Goal: Task Accomplishment & Management: Manage account settings

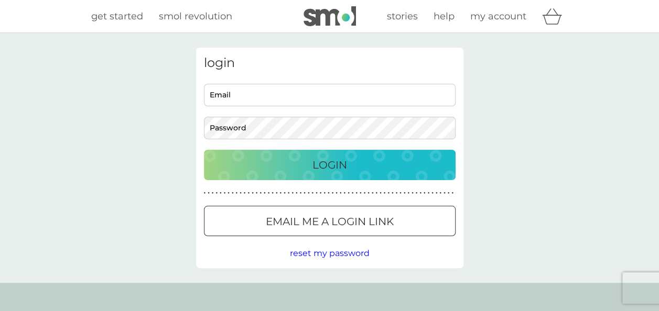
click at [235, 100] on input "Email" at bounding box center [330, 95] width 252 height 23
type input "lucyfelton@gmail.com"
click at [204, 150] on button "Login" at bounding box center [330, 165] width 252 height 30
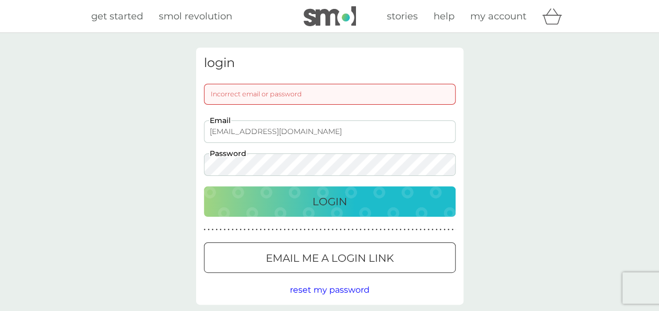
click at [204, 187] on button "Login" at bounding box center [330, 202] width 252 height 30
click at [157, 160] on div "login Incorrect email or password lucyfelton@gmail.com Email Password Login ● ●…" at bounding box center [329, 176] width 659 height 287
click at [204, 187] on button "Login" at bounding box center [330, 202] width 252 height 30
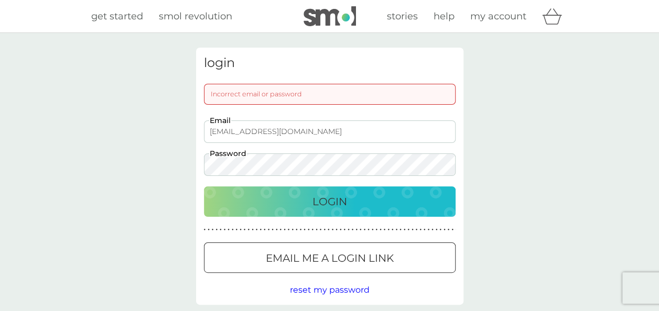
click at [204, 187] on button "Login" at bounding box center [330, 202] width 252 height 30
click at [97, 144] on div "login Incorrect email or password lucyfelton@gmail.com Email Password Login ● ●…" at bounding box center [329, 176] width 659 height 287
click at [204, 187] on button "Login" at bounding box center [330, 202] width 252 height 30
click at [145, 174] on div "login Incorrect email or password lucyfelton@gmail.com Email Password Login ● ●…" at bounding box center [329, 176] width 659 height 287
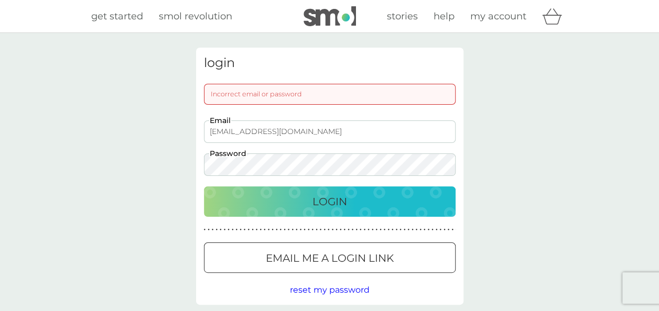
click at [204, 187] on button "Login" at bounding box center [330, 202] width 252 height 30
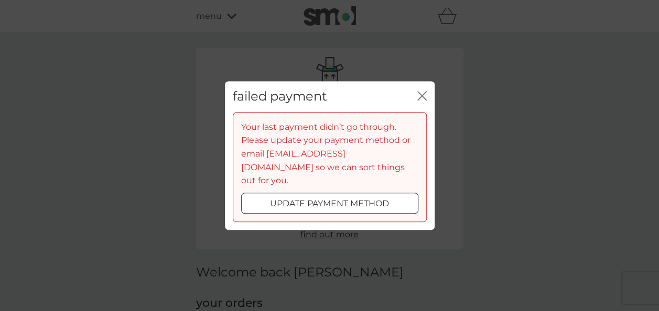
click at [363, 200] on p "update payment method" at bounding box center [329, 204] width 119 height 14
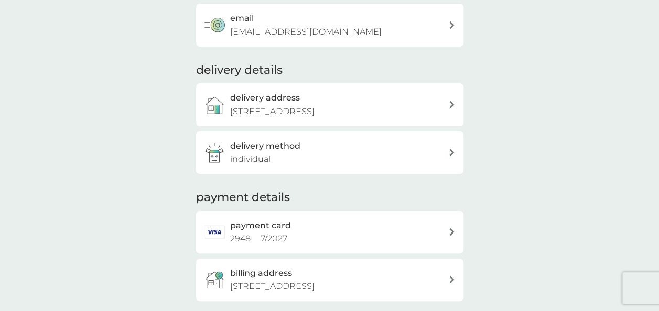
scroll to position [195, 0]
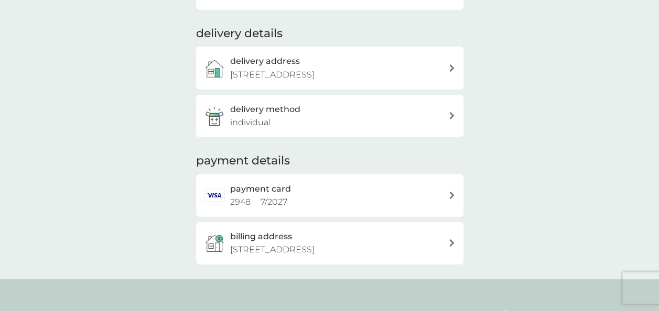
click at [448, 185] on div "payment card 2948 7 / 2027" at bounding box center [329, 196] width 267 height 42
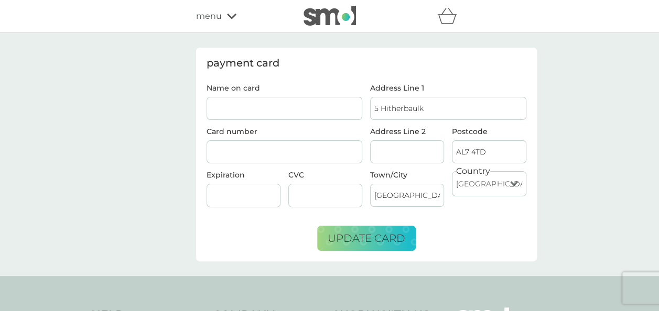
click at [320, 101] on input "Name on card" at bounding box center [285, 108] width 156 height 23
type input "mrs l f d stylianou"
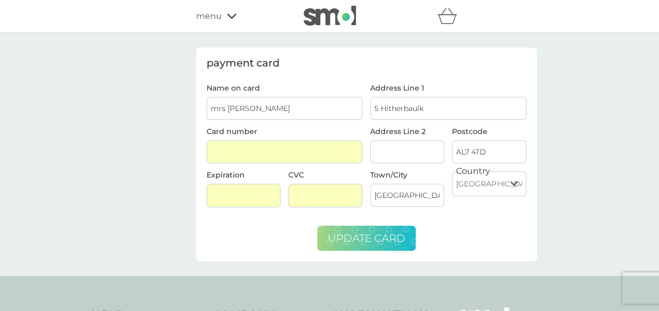
click at [376, 233] on span "update card" at bounding box center [367, 238] width 78 height 13
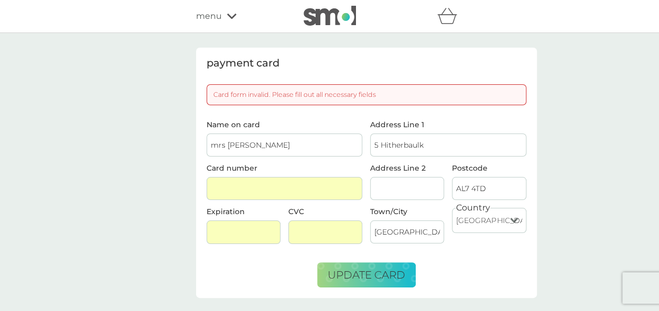
click at [395, 177] on input "Address Line 2" at bounding box center [407, 188] width 74 height 23
type input "Welwyn Garden City"
click at [393, 270] on span "update card" at bounding box center [367, 275] width 78 height 13
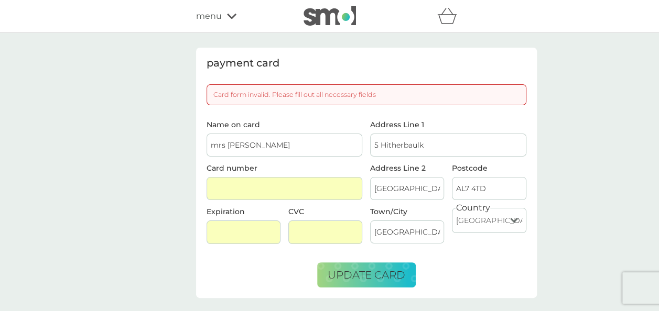
click at [302, 132] on span "Name on card mrs l f d stylianou" at bounding box center [285, 139] width 156 height 36
click at [359, 277] on span "update card" at bounding box center [367, 275] width 78 height 13
click at [384, 188] on input "Welwyn Garden City" at bounding box center [407, 188] width 74 height 23
click at [363, 271] on span "update card" at bounding box center [367, 275] width 78 height 13
click at [465, 143] on input "5 Hitherbaulk" at bounding box center [448, 145] width 156 height 23
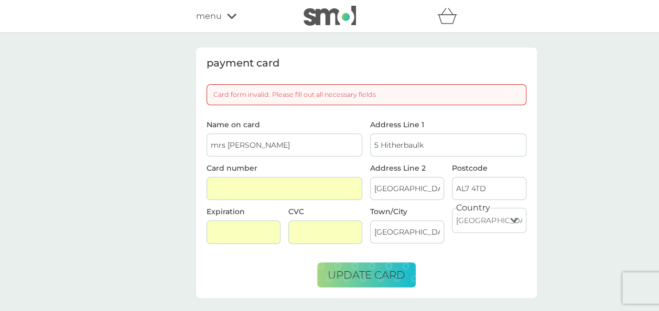
click at [219, 142] on input "mrs l f d stylianou" at bounding box center [285, 145] width 156 height 23
click at [211, 144] on input "mrs l f d stylianou" at bounding box center [285, 145] width 156 height 23
click at [215, 144] on input "mrs l f d stylianou" at bounding box center [285, 145] width 156 height 23
click at [244, 143] on input "Mrs l f d stylianou" at bounding box center [285, 145] width 156 height 23
click at [362, 272] on span "update card" at bounding box center [367, 275] width 78 height 13
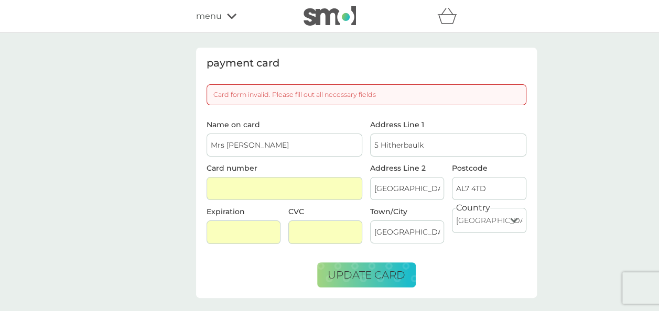
click at [492, 212] on select "United Kingdom Jersey Guernsey Isle of Man United States Republic of Ireland Bu…" at bounding box center [489, 220] width 74 height 25
click at [452, 208] on select "United Kingdom Jersey Guernsey Isle of Man United States Republic of Ireland Bu…" at bounding box center [489, 220] width 74 height 25
click at [493, 184] on input "AL7 4TD" at bounding box center [489, 188] width 74 height 23
click at [259, 225] on div at bounding box center [244, 233] width 74 height 24
click at [375, 263] on button "update card" at bounding box center [366, 275] width 99 height 25
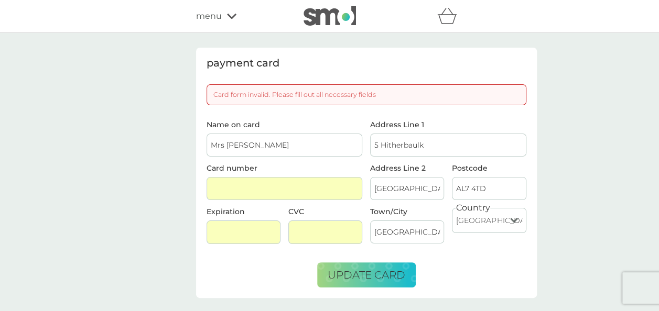
click at [289, 149] on input "Mrs l f d Stylianou" at bounding box center [285, 145] width 156 height 23
click at [242, 140] on input "Mrs l f d Stylianou" at bounding box center [285, 145] width 156 height 23
type input "Mrs L F D Stylianou"
click at [331, 193] on div at bounding box center [285, 189] width 156 height 24
click at [249, 237] on div at bounding box center [244, 233] width 74 height 24
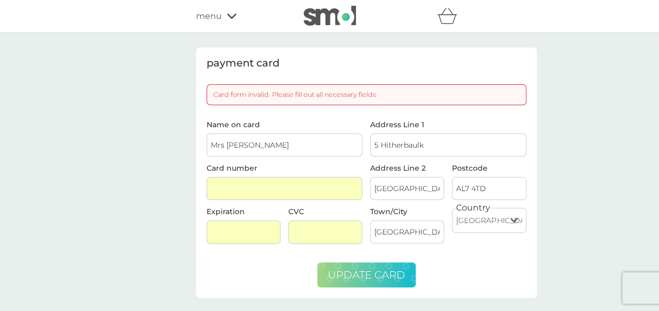
click at [360, 269] on span "update card" at bounding box center [367, 275] width 78 height 13
click at [426, 183] on input "Welwyn Garden City" at bounding box center [407, 188] width 74 height 23
click at [438, 185] on input "Welwyn Garden City" at bounding box center [407, 188] width 74 height 23
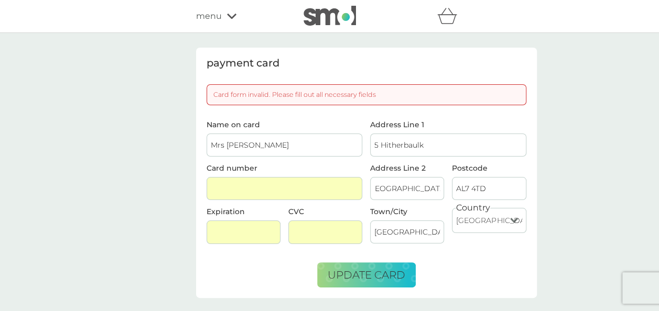
click at [429, 225] on input "Welwyn Garden City" at bounding box center [407, 232] width 74 height 23
click at [422, 177] on input "Welwyn Garden City" at bounding box center [407, 188] width 74 height 23
drag, startPoint x: 377, startPoint y: 185, endPoint x: 558, endPoint y: 180, distance: 180.4
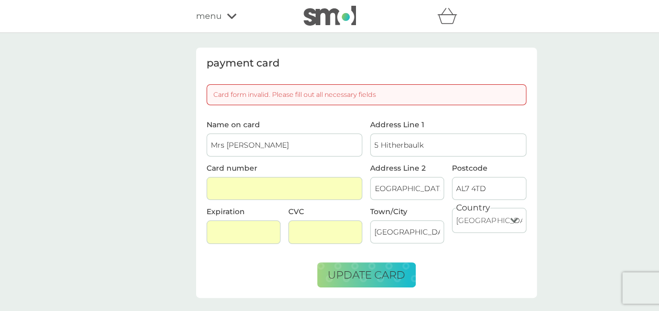
click at [558, 180] on div "payment card Card form invalid. Please fill out all necessary fields Name on ca…" at bounding box center [329, 173] width 659 height 280
click at [405, 272] on span "update card" at bounding box center [367, 275] width 78 height 13
click at [365, 273] on span "update card" at bounding box center [367, 275] width 78 height 13
click at [413, 184] on input "Address Line 2" at bounding box center [407, 188] width 74 height 23
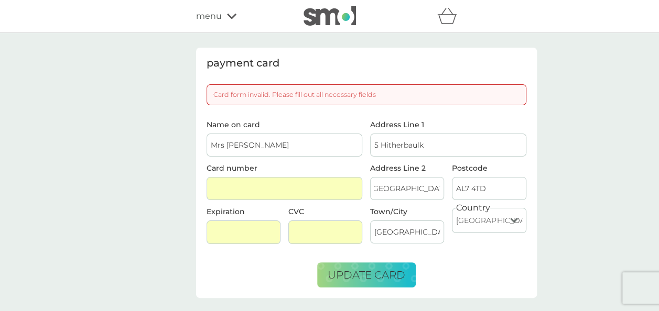
scroll to position [0, 7]
type input "Welwyn Garden City"
click at [447, 202] on div "Address Line 2 Welwyn Garden City" at bounding box center [407, 187] width 82 height 44
click at [435, 184] on input "Welwyn Garden City" at bounding box center [407, 188] width 74 height 23
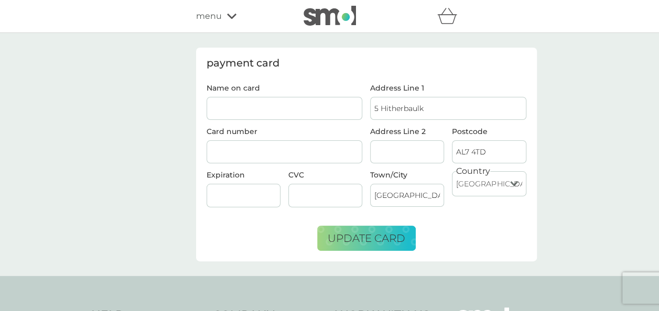
click at [234, 112] on input "Name on card" at bounding box center [285, 108] width 156 height 23
type input "mrs l f d stylianou"
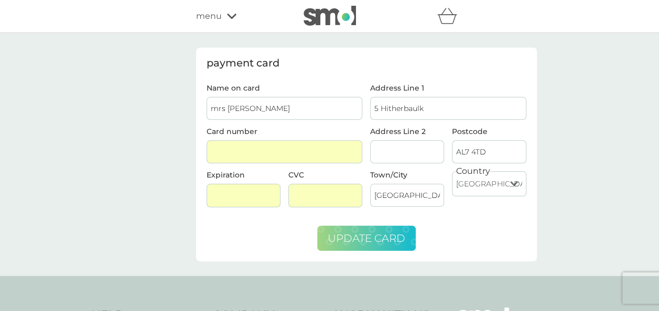
click at [345, 238] on span "update card" at bounding box center [367, 238] width 78 height 13
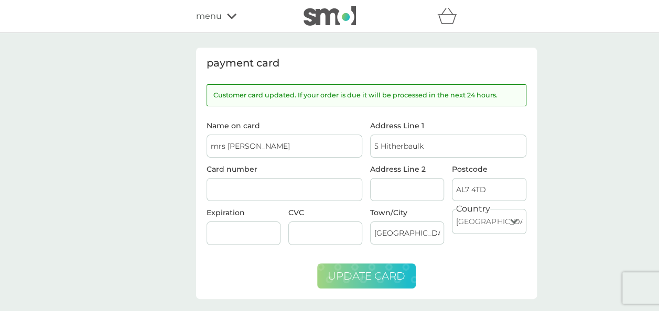
click at [231, 19] on icon at bounding box center [231, 16] width 9 height 6
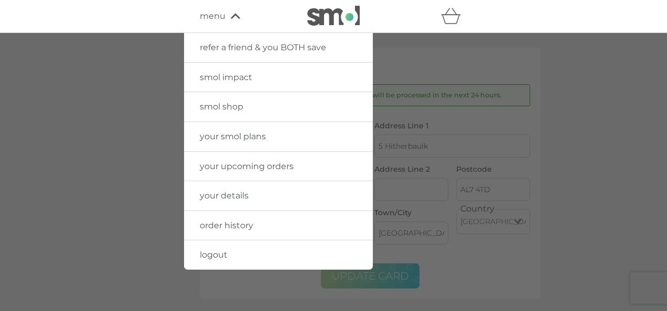
click at [238, 161] on span "your upcoming orders" at bounding box center [247, 166] width 94 height 10
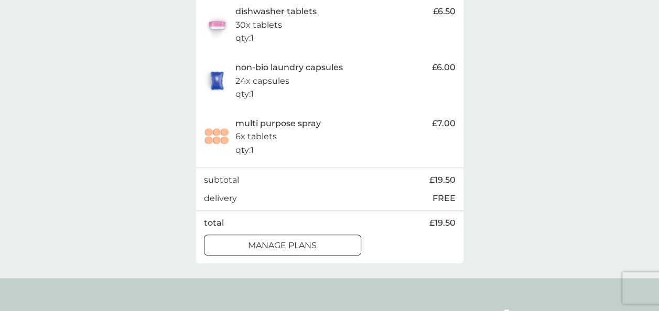
scroll to position [245, 0]
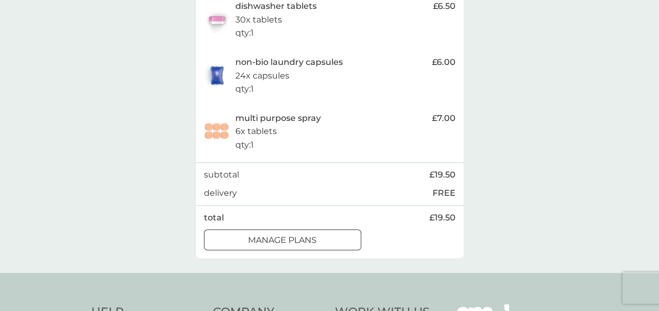
click at [325, 239] on div "manage plans" at bounding box center [282, 241] width 156 height 14
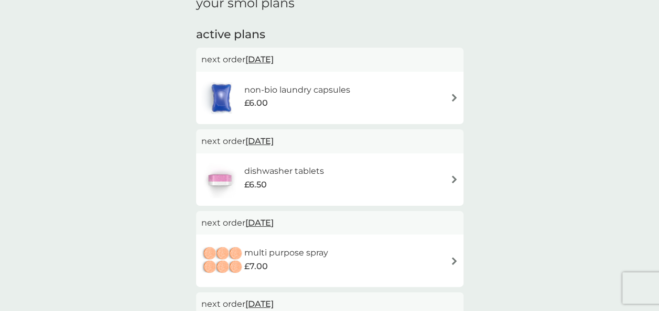
scroll to position [162, 0]
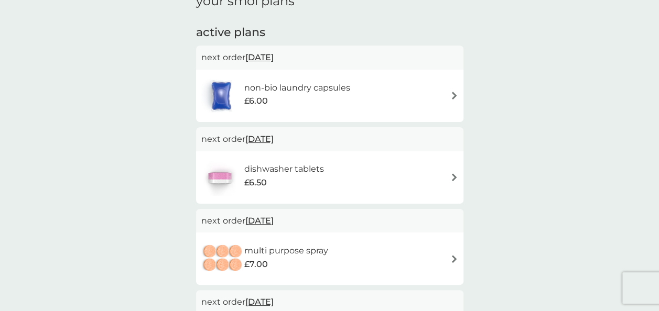
click at [447, 258] on div "multi purpose spray £7.00" at bounding box center [329, 259] width 257 height 37
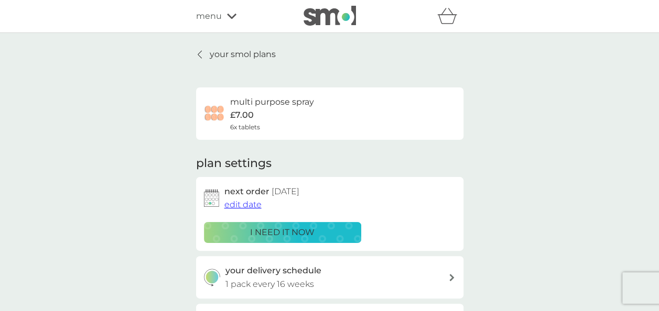
drag, startPoint x: 661, startPoint y: 91, endPoint x: 246, endPoint y: 204, distance: 429.6
click at [246, 204] on span "edit date" at bounding box center [242, 205] width 37 height 10
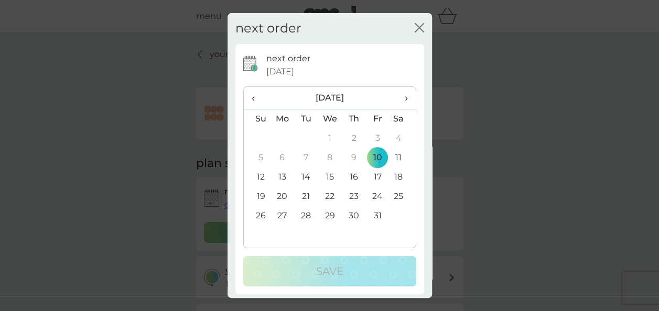
click at [397, 94] on span "›" at bounding box center [402, 98] width 10 height 22
click at [265, 235] on td "30" at bounding box center [257, 235] width 27 height 19
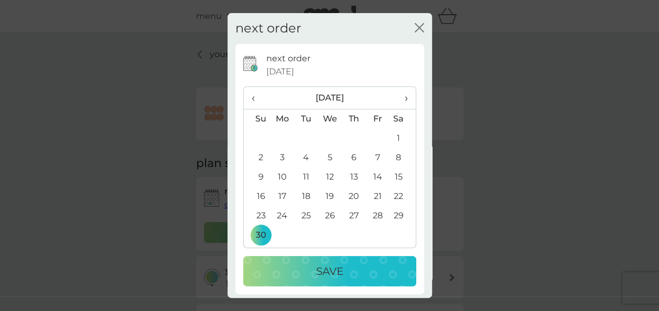
click at [323, 263] on p "Save" at bounding box center [329, 271] width 27 height 17
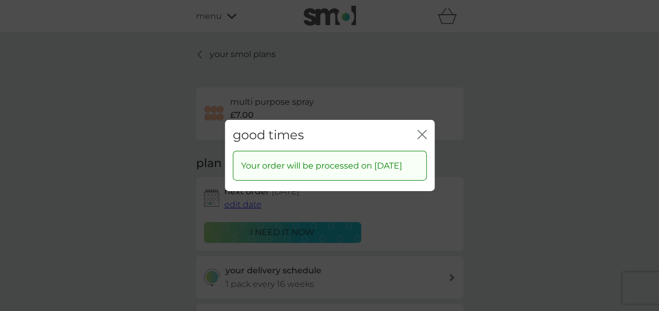
click at [416, 128] on div "good times close" at bounding box center [330, 135] width 210 height 31
click at [422, 131] on icon "close" at bounding box center [424, 135] width 4 height 8
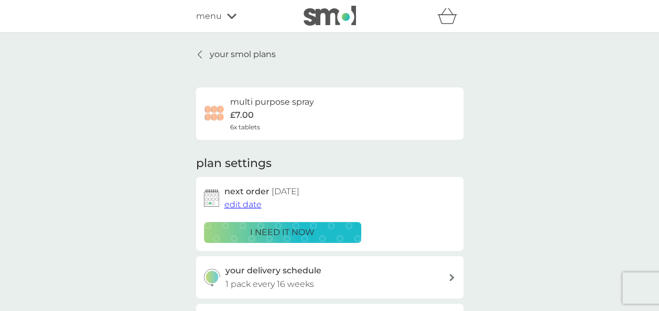
click at [239, 56] on p "your smol plans" at bounding box center [243, 55] width 66 height 14
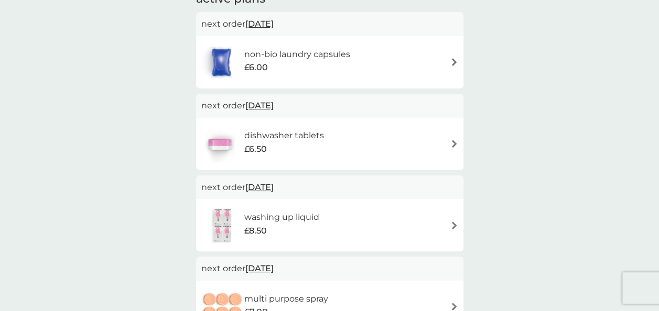
scroll to position [227, 0]
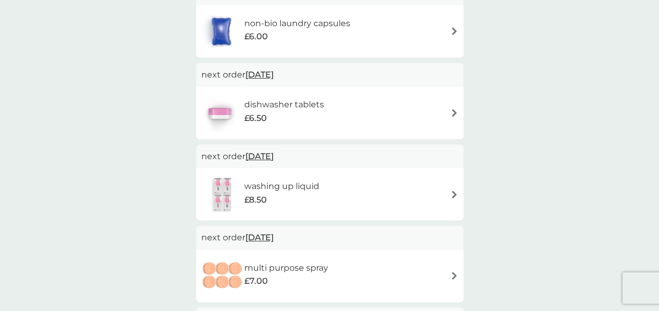
click at [346, 117] on div "dishwasher tablets £6.50" at bounding box center [329, 113] width 257 height 37
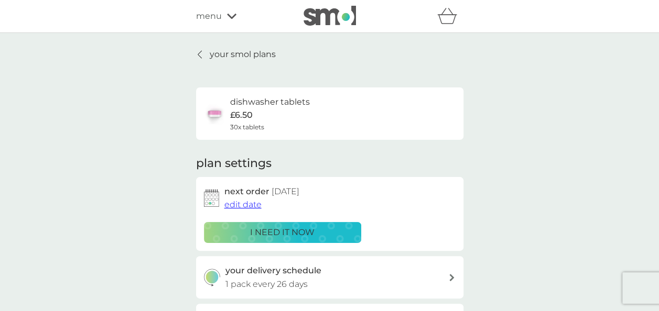
click at [430, 279] on div "your delivery schedule 1 pack every 26 days" at bounding box center [336, 277] width 223 height 27
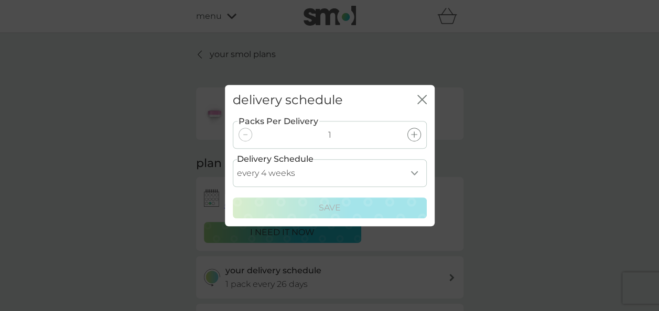
click at [414, 171] on select "every 1 week every 2 weeks every 3 weeks every 4 weeks every 5 weeks every 6 we…" at bounding box center [330, 173] width 194 height 28
select select "21"
click at [233, 159] on select "every 1 week every 2 weeks every 3 weeks every 4 weeks every 5 weeks every 6 we…" at bounding box center [330, 173] width 194 height 28
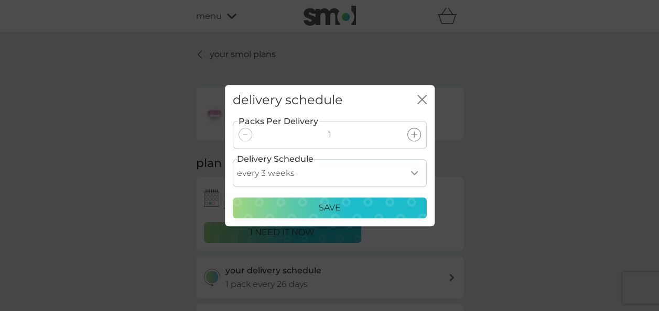
click at [343, 201] on button "Save" at bounding box center [330, 208] width 194 height 21
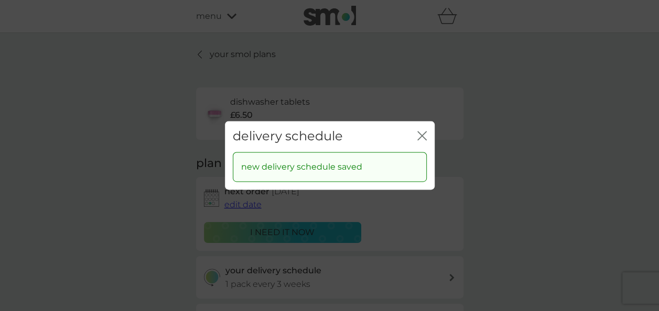
click at [418, 133] on icon "close" at bounding box center [420, 136] width 4 height 8
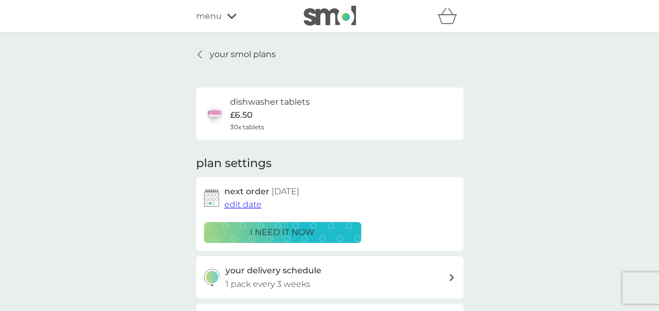
click at [402, 117] on div "dishwasher tablets £6.50 30x tablets" at bounding box center [330, 113] width 252 height 37
click at [246, 53] on p "your smol plans" at bounding box center [243, 55] width 66 height 14
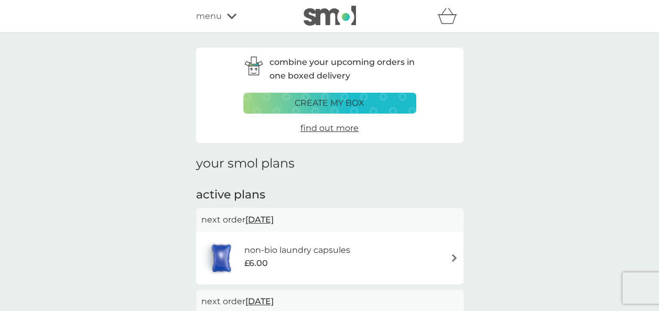
click at [346, 247] on h6 "non-bio laundry capsules" at bounding box center [297, 251] width 106 height 14
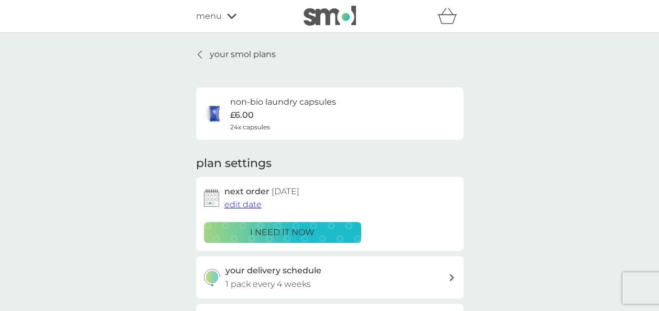
click at [441, 280] on div "your delivery schedule 1 pack every 4 weeks" at bounding box center [336, 277] width 223 height 27
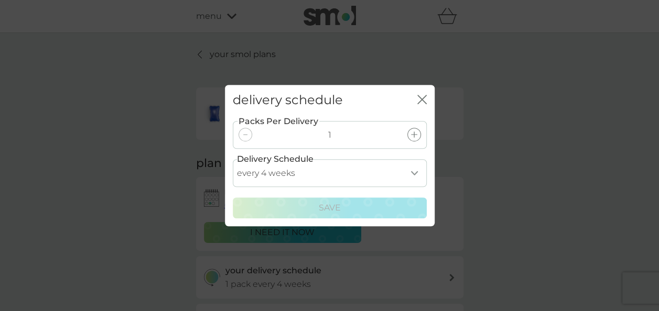
click at [409, 174] on select "every 1 week every 2 weeks every 3 weeks every 4 weeks every 5 weeks every 6 we…" at bounding box center [330, 173] width 194 height 28
select select "21"
click at [233, 159] on select "every 1 week every 2 weeks every 3 weeks every 4 weeks every 5 weeks every 6 we…" at bounding box center [330, 173] width 194 height 28
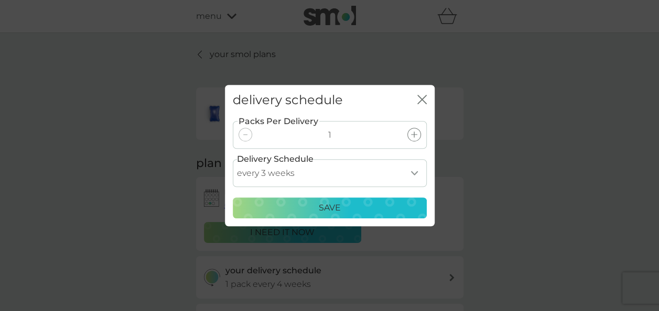
click at [330, 205] on p "Save" at bounding box center [330, 208] width 22 height 14
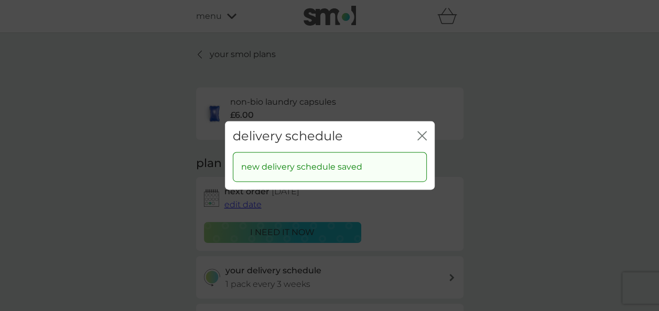
click at [425, 134] on icon "close" at bounding box center [421, 135] width 9 height 9
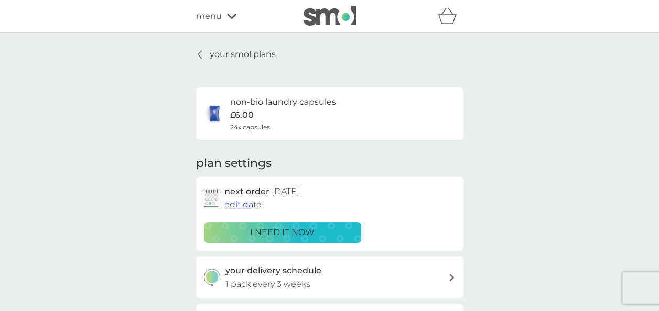
click at [253, 55] on p "your smol plans" at bounding box center [243, 55] width 66 height 14
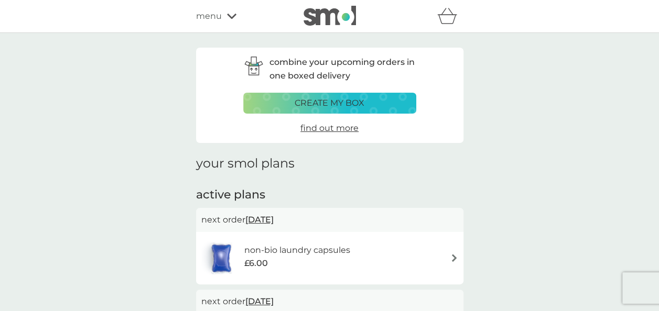
click at [231, 17] on icon at bounding box center [231, 16] width 9 height 6
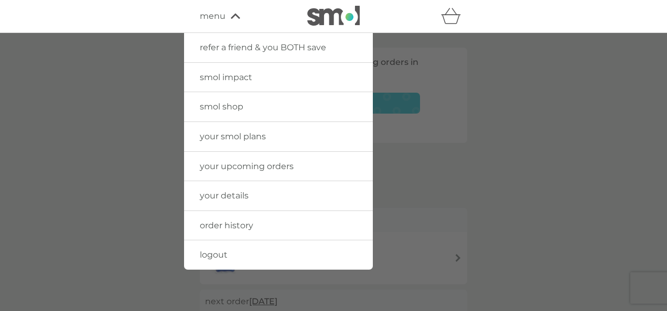
click at [224, 108] on span "smol shop" at bounding box center [222, 107] width 44 height 10
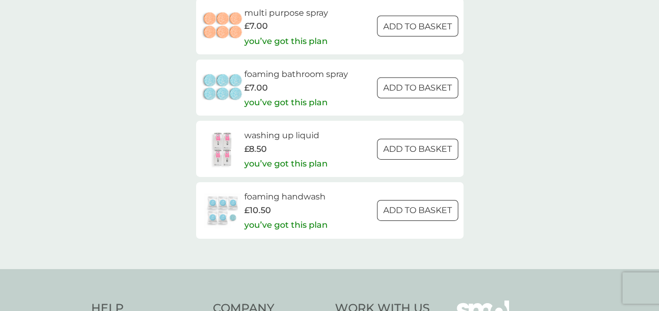
scroll to position [1596, 0]
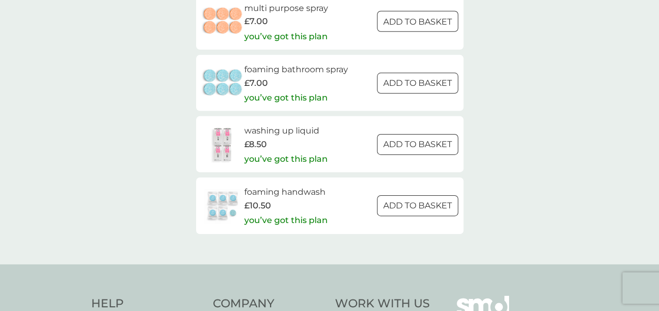
click at [267, 193] on h6 "foaming handwash" at bounding box center [285, 193] width 83 height 14
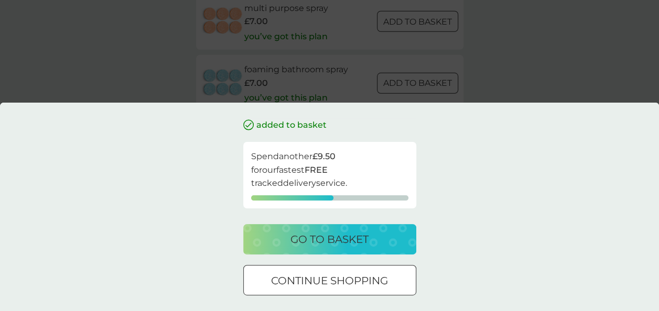
click at [330, 84] on div "added to basket Spend another £9.50 for our fastest FREE tracked delivery servi…" at bounding box center [329, 155] width 659 height 311
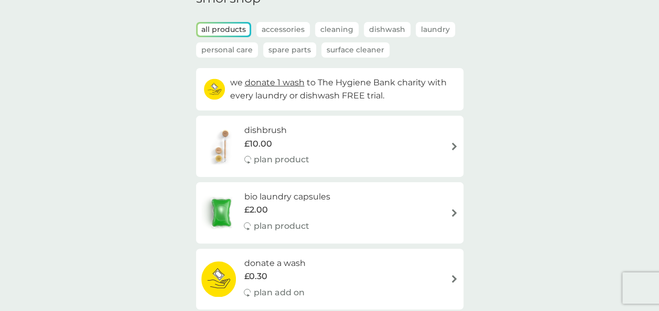
scroll to position [0, 0]
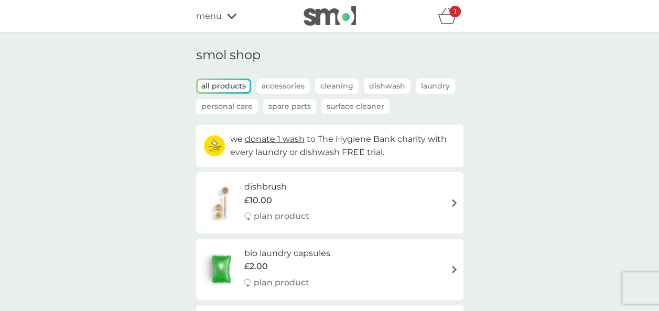
click at [232, 16] on icon at bounding box center [231, 16] width 9 height 5
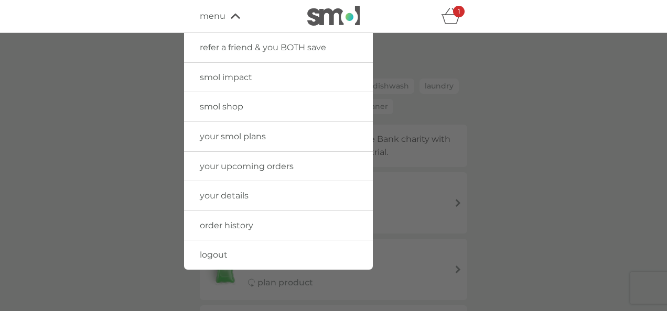
click at [236, 136] on span "your smol plans" at bounding box center [233, 137] width 66 height 10
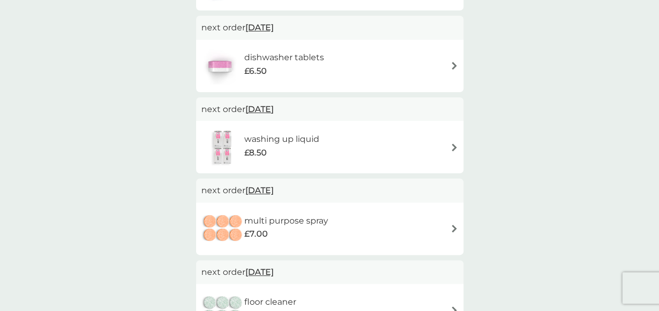
scroll to position [287, 0]
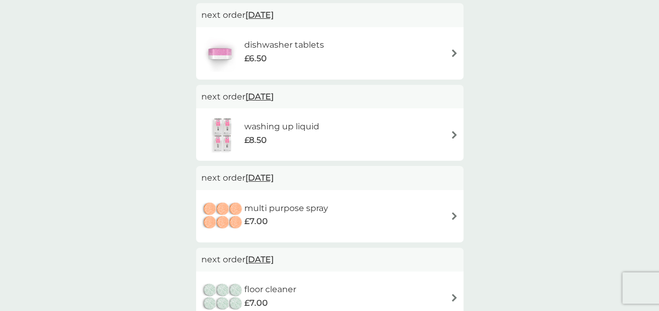
click at [274, 96] on span "31 Oct 2025" at bounding box center [259, 96] width 28 height 20
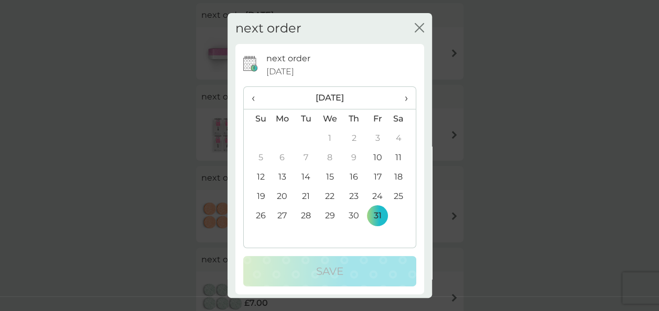
click at [398, 99] on span "›" at bounding box center [402, 98] width 10 height 22
click at [260, 235] on td "30" at bounding box center [257, 235] width 27 height 19
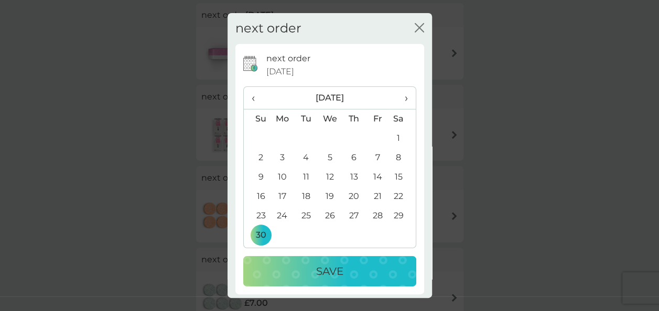
click at [329, 269] on p "Save" at bounding box center [329, 271] width 27 height 17
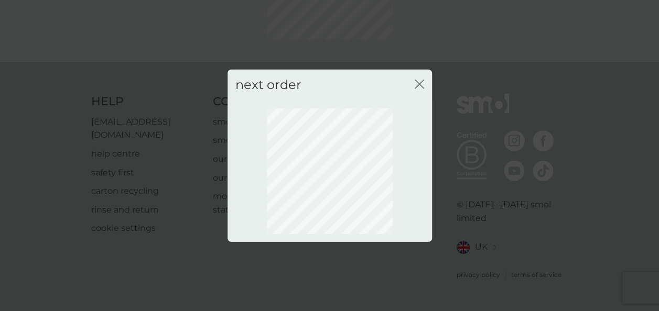
scroll to position [128, 0]
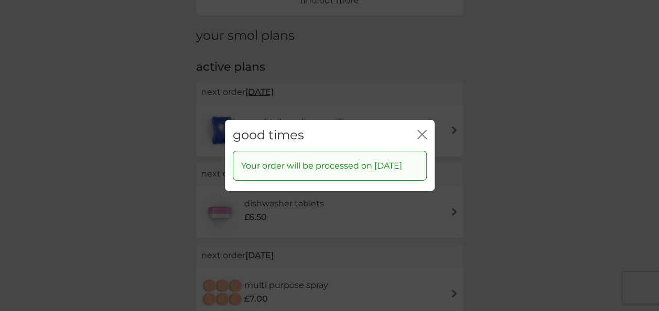
click at [419, 131] on icon "close" at bounding box center [420, 135] width 4 height 8
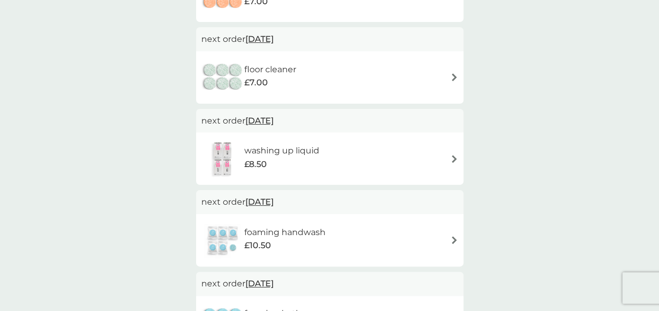
scroll to position [428, 0]
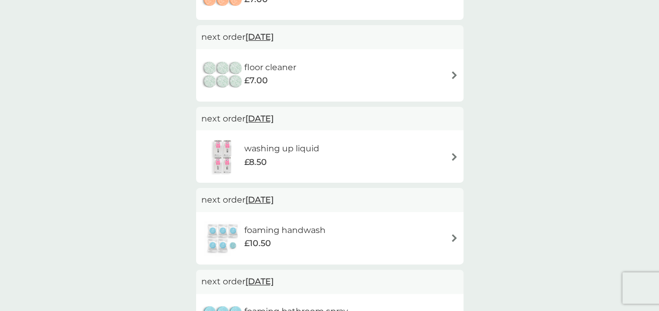
click at [325, 221] on div "foaming handwash £10.50" at bounding box center [268, 238] width 135 height 37
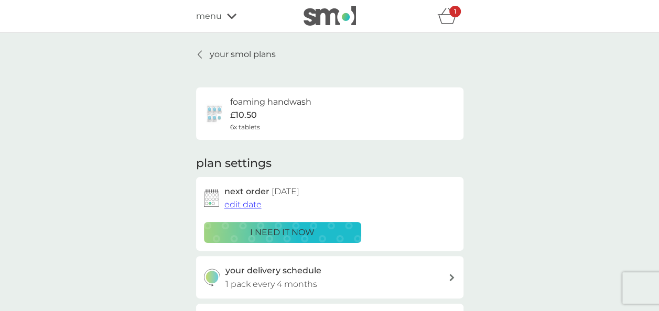
click at [433, 270] on div "your delivery schedule 1 pack every 4 months" at bounding box center [336, 277] width 223 height 27
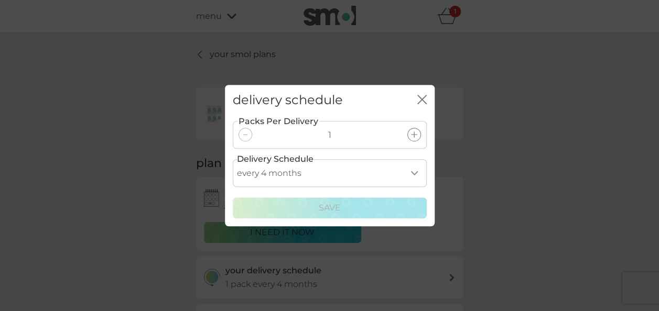
click at [407, 175] on select "every 1 month every 2 months every 3 months every 4 months every 5 months every…" at bounding box center [330, 173] width 194 height 28
select select "2"
click at [233, 159] on select "every 1 month every 2 months every 3 months every 4 months every 5 months every…" at bounding box center [330, 173] width 194 height 28
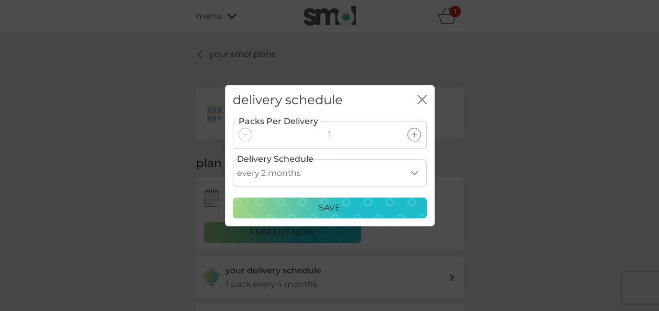
click at [332, 205] on p "Save" at bounding box center [330, 208] width 22 height 14
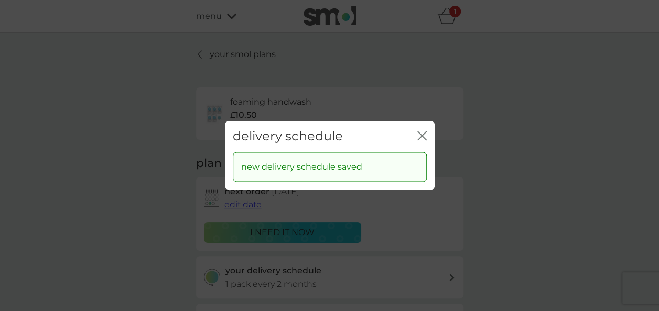
click at [418, 136] on icon "close" at bounding box center [421, 135] width 9 height 9
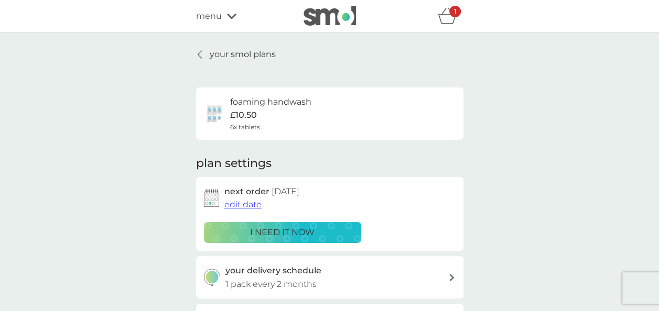
click at [235, 205] on span "edit date" at bounding box center [242, 205] width 37 height 10
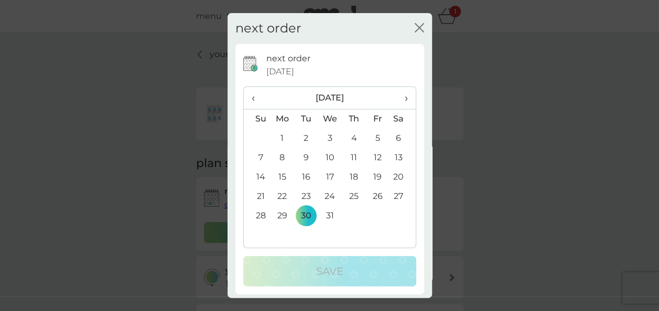
click at [251, 94] on th "‹" at bounding box center [257, 98] width 27 height 23
click at [251, 95] on th "‹" at bounding box center [257, 98] width 27 height 23
click at [374, 216] on td "31" at bounding box center [377, 216] width 24 height 19
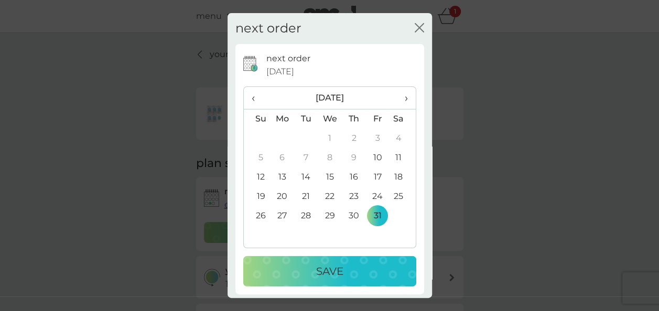
click at [397, 94] on span "›" at bounding box center [402, 98] width 10 height 22
click at [259, 229] on td "30" at bounding box center [257, 235] width 27 height 19
click at [308, 264] on div "Save" at bounding box center [330, 271] width 152 height 17
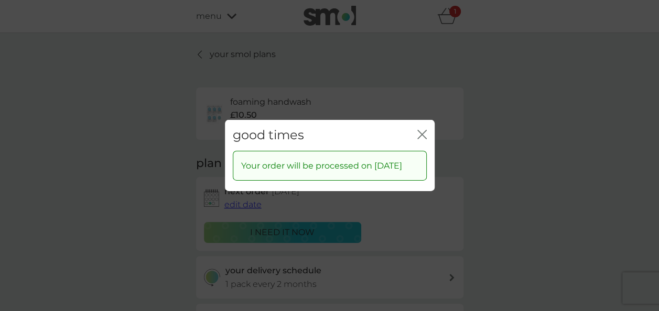
click at [422, 130] on icon "close" at bounding box center [421, 134] width 9 height 9
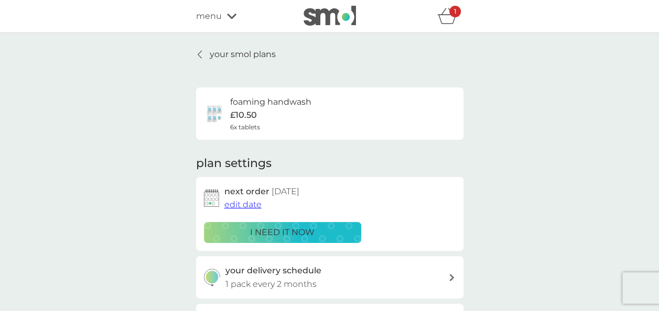
click at [216, 19] on span "menu" at bounding box center [209, 16] width 26 height 14
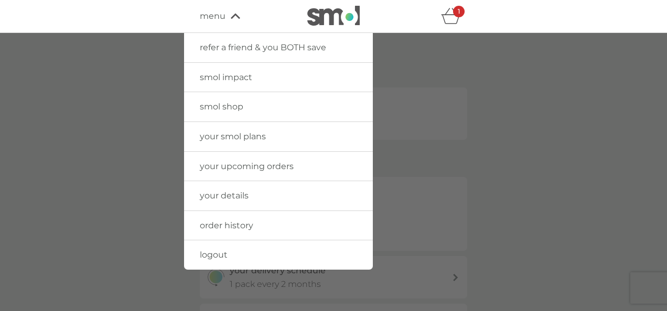
click at [224, 79] on span "smol impact" at bounding box center [226, 77] width 52 height 10
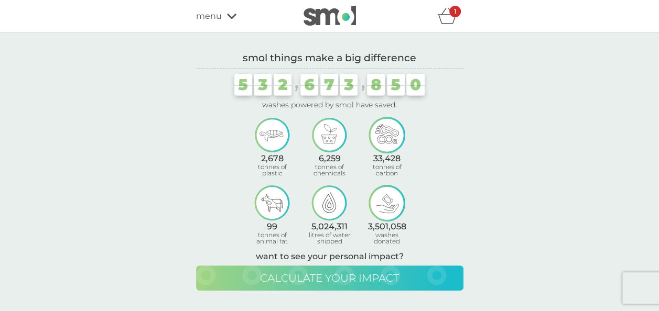
click at [337, 275] on span "calculate your impact" at bounding box center [329, 278] width 139 height 13
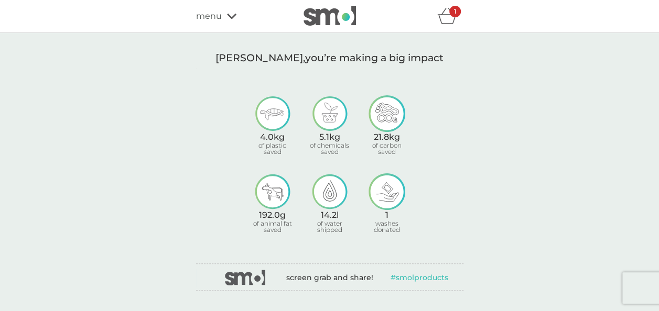
click at [235, 18] on icon at bounding box center [231, 16] width 9 height 6
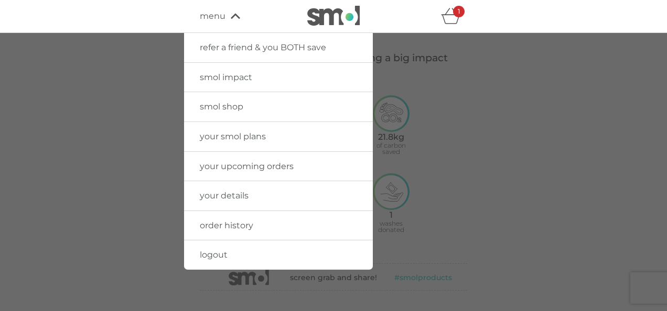
click at [230, 103] on span "smol shop" at bounding box center [222, 107] width 44 height 10
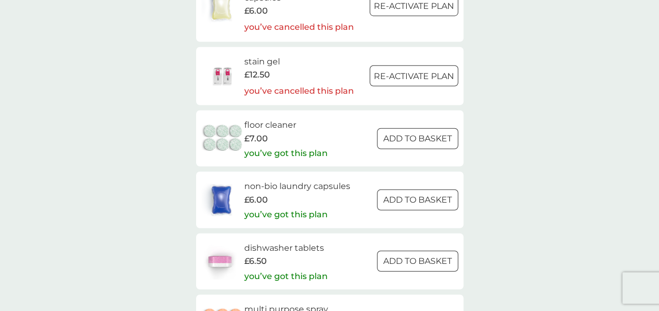
scroll to position [1785, 0]
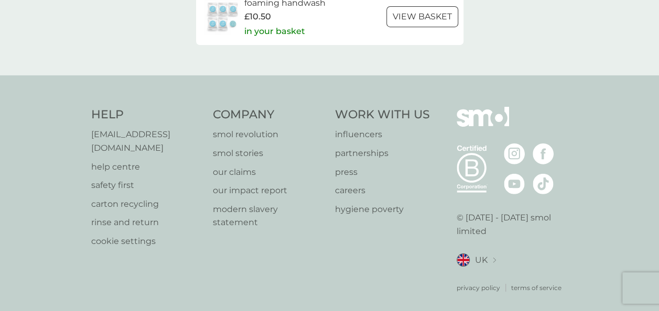
click at [234, 172] on p "our claims" at bounding box center [269, 173] width 112 height 14
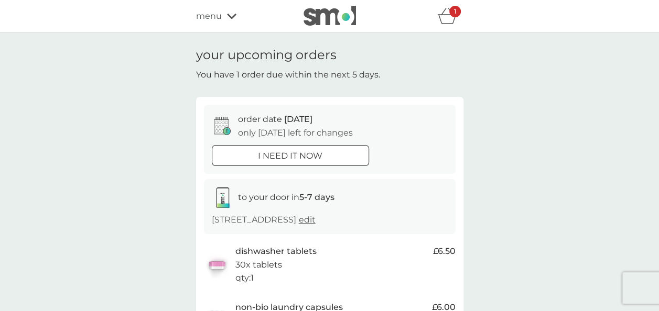
click at [216, 15] on span "menu" at bounding box center [209, 16] width 26 height 14
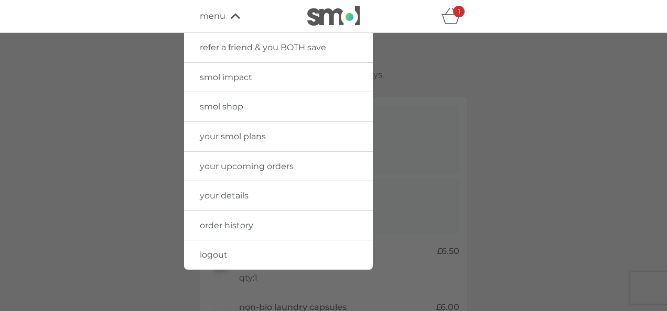
click at [215, 254] on span "logout" at bounding box center [214, 255] width 28 height 10
